Goal: Information Seeking & Learning: Learn about a topic

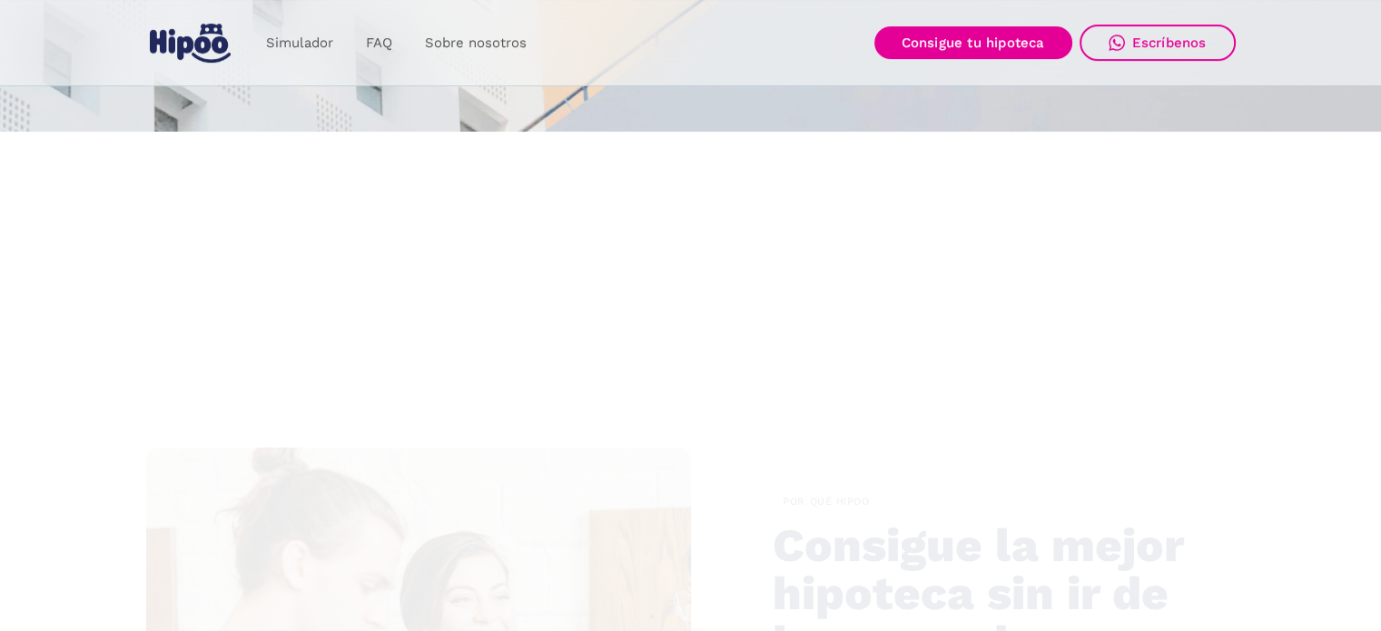
scroll to position [4729, 0]
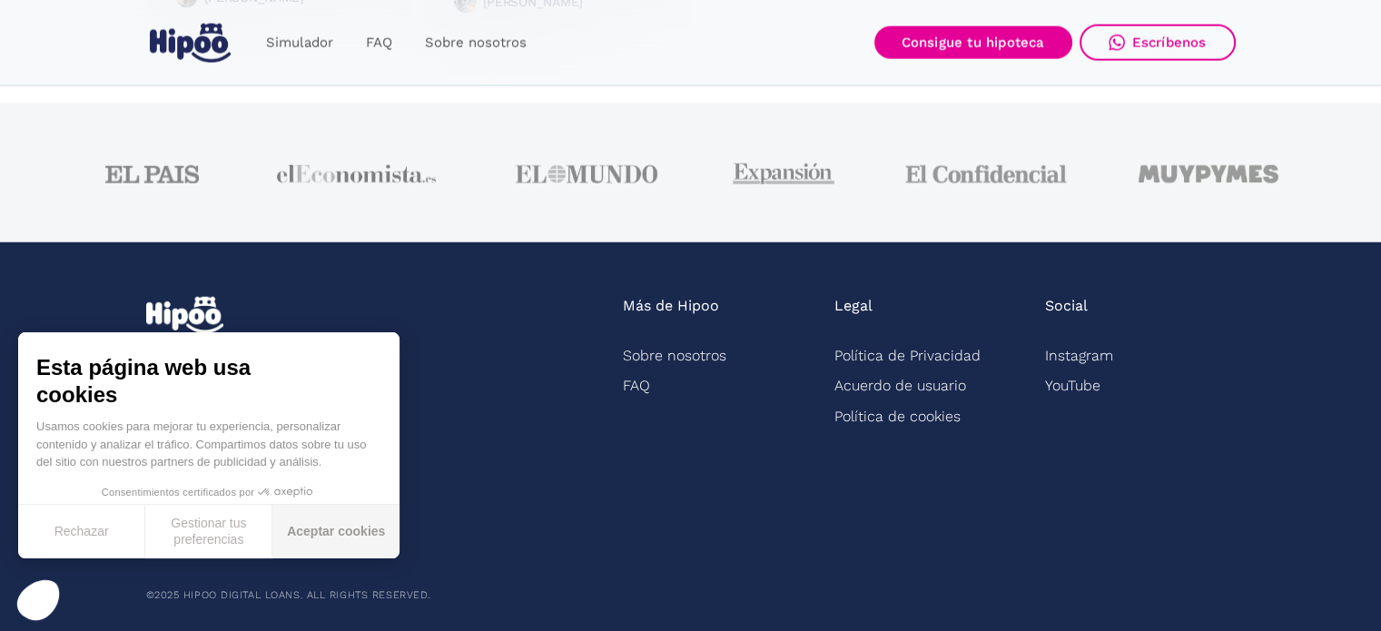
click at [308, 533] on button "Aceptar cookies" at bounding box center [335, 532] width 127 height 54
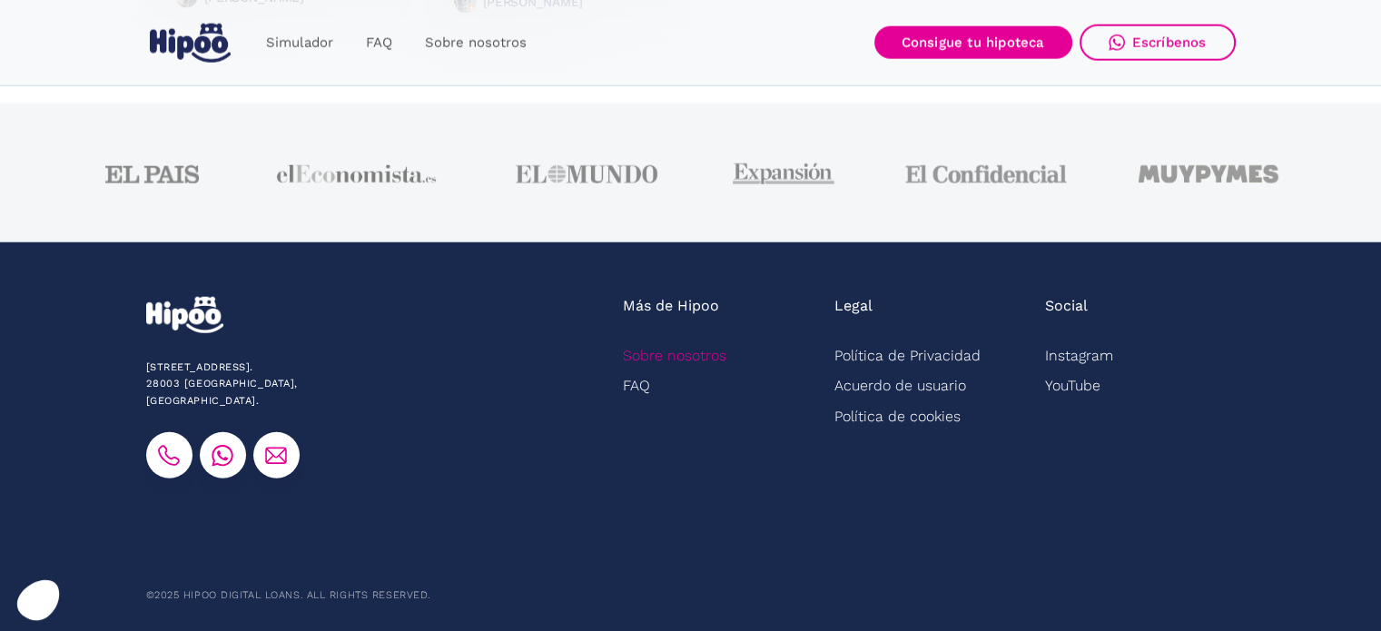
click at [652, 352] on link "Sobre nosotros" at bounding box center [675, 355] width 104 height 30
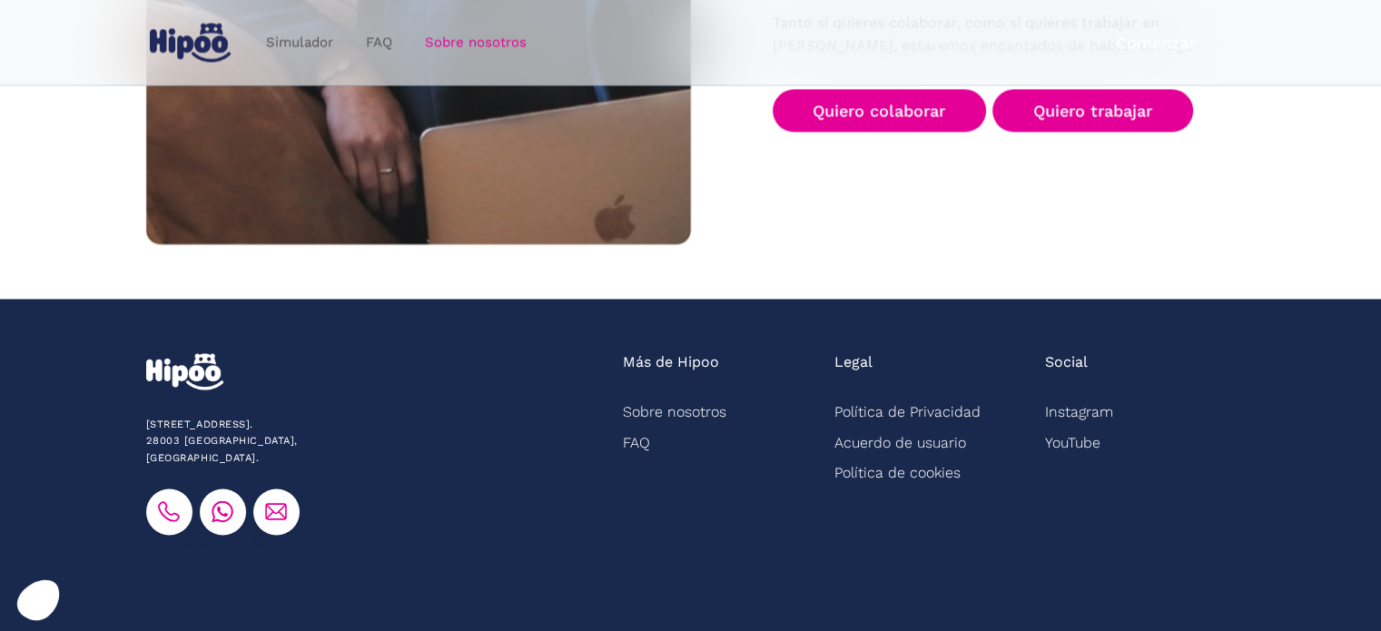
scroll to position [3033, 0]
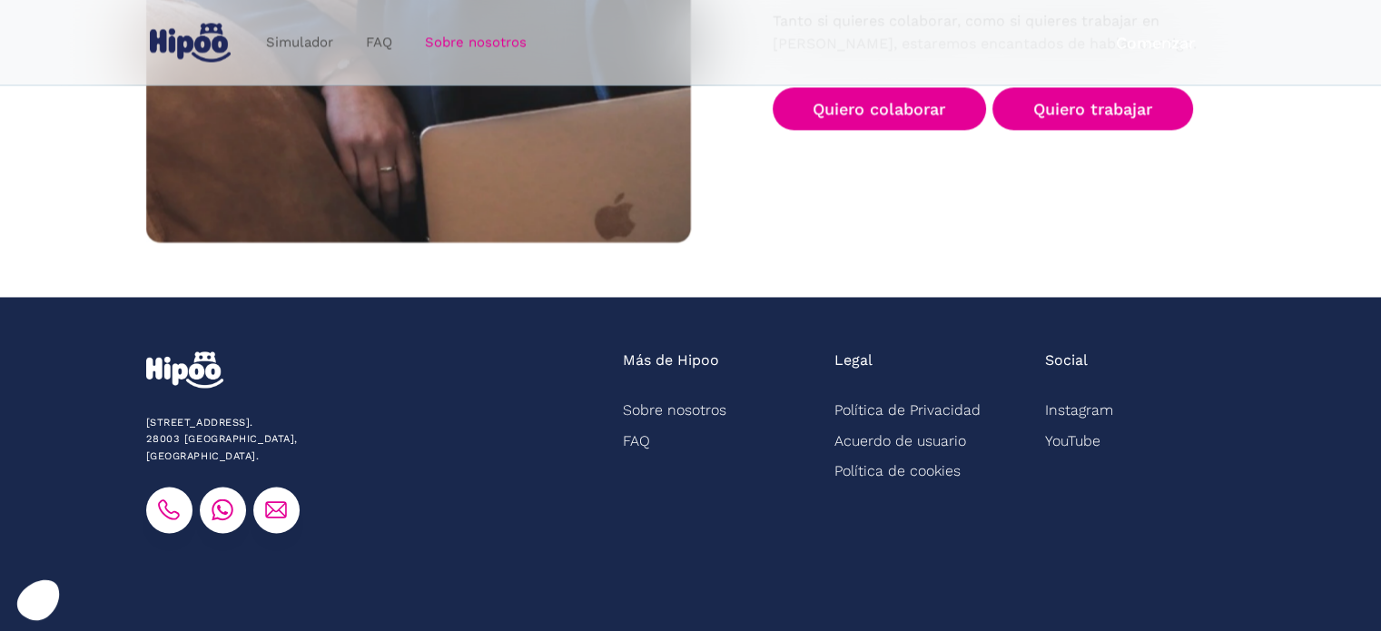
drag, startPoint x: 182, startPoint y: 579, endPoint x: 216, endPoint y: 580, distance: 34.5
copy div "Hipoo"
